Goal: Transaction & Acquisition: Purchase product/service

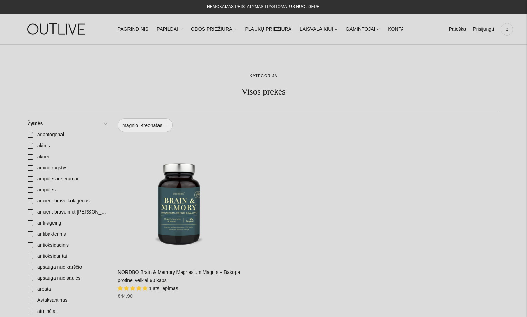
click at [166, 270] on link "NORDBO Brain & Memory Magnesium Magnis + Bakopa protinei veiklai 90 kaps" at bounding box center [179, 277] width 122 height 14
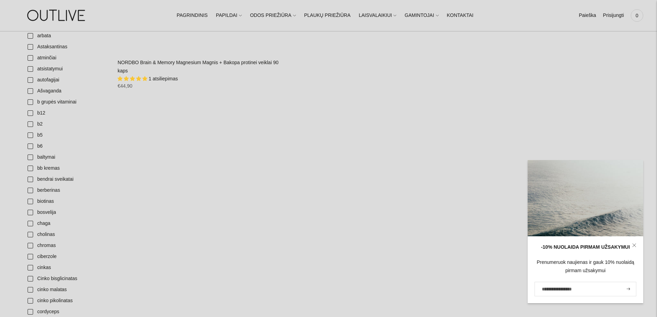
scroll to position [242, 0]
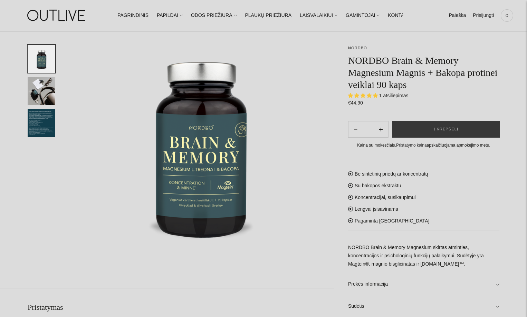
scroll to position [69, 0]
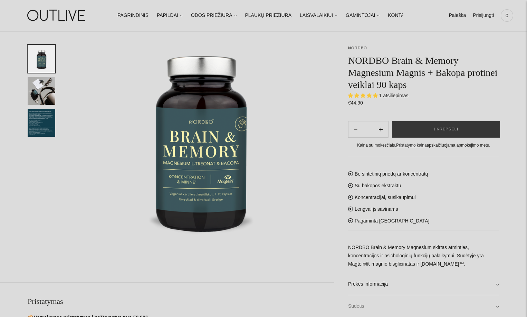
click at [496, 306] on link "Sudėtis" at bounding box center [423, 306] width 151 height 22
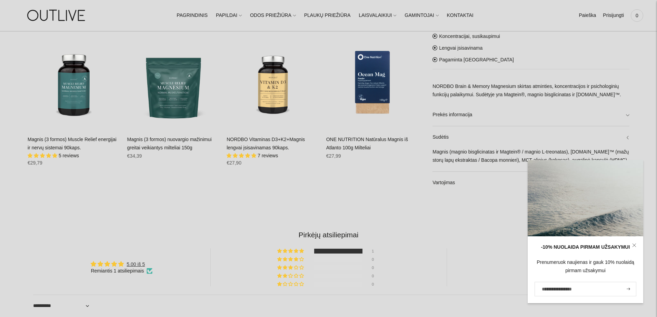
scroll to position [556, 0]
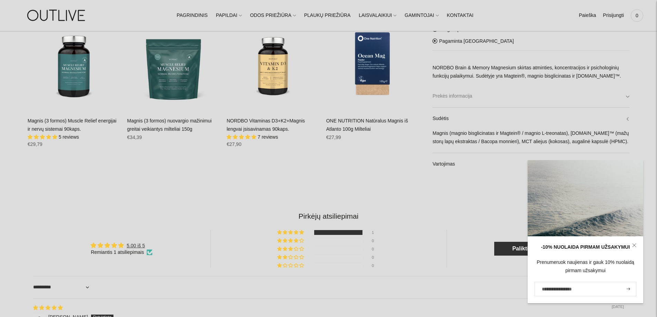
click at [526, 95] on link "Prekės informacija" at bounding box center [531, 96] width 197 height 22
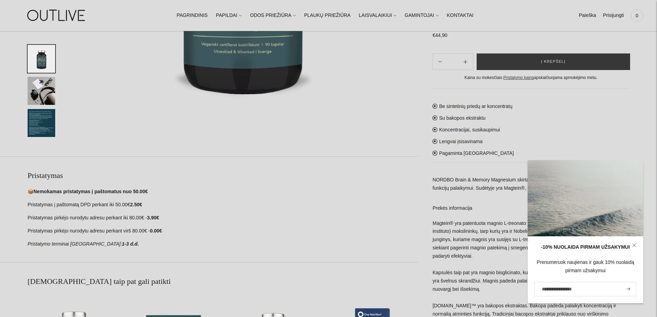
scroll to position [211, 0]
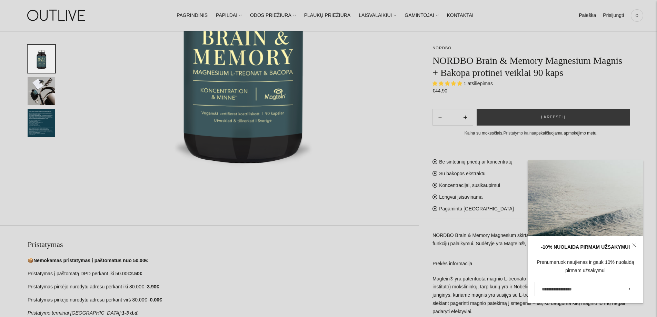
click at [27, 118] on div "NORDBO NORDBO Brain & Memory Magnesium Magnis + Bakopa protinei veiklai 90 kaps…" at bounding box center [328, 281] width 657 height 839
click at [31, 118] on img "Translation missing: en.general.accessibility.image_thumbail" at bounding box center [42, 123] width 28 height 28
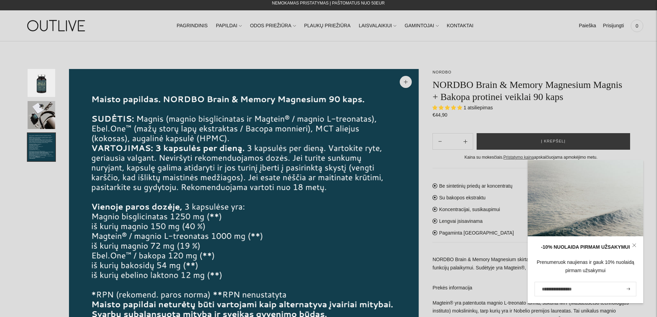
scroll to position [0, 0]
